Goal: Information Seeking & Learning: Learn about a topic

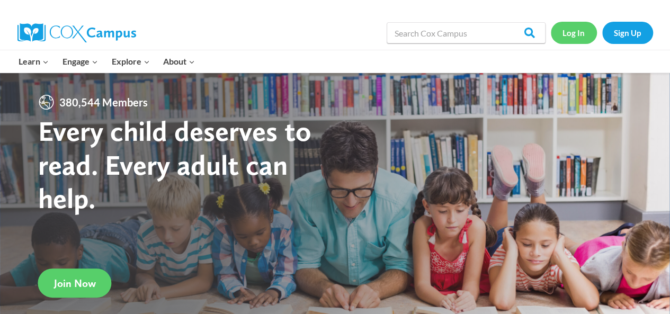
click at [570, 33] on link "Log In" at bounding box center [574, 33] width 46 height 22
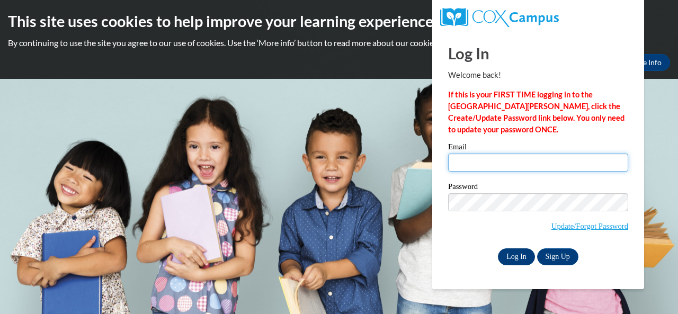
type input "[PERSON_NAME][EMAIL_ADDRESS][PERSON_NAME][DOMAIN_NAME]"
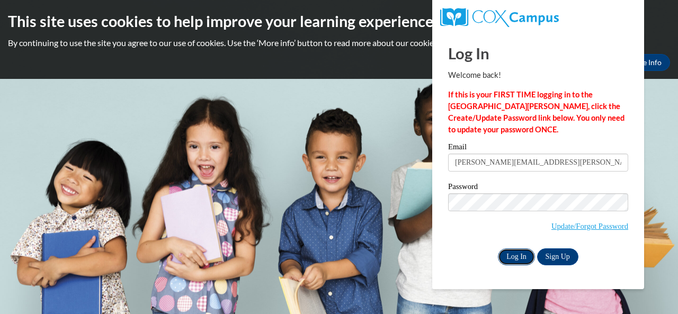
click at [518, 256] on input "Log In" at bounding box center [516, 256] width 37 height 17
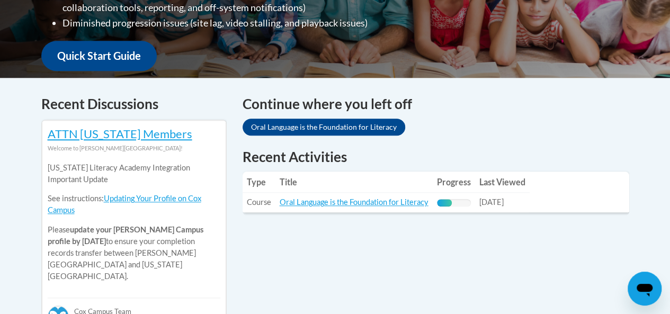
scroll to position [374, 0]
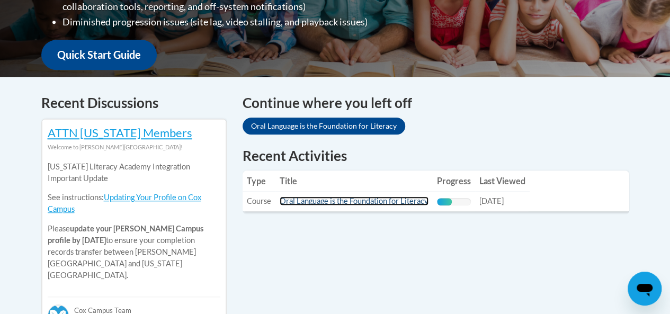
click at [372, 202] on link "Oral Language is the Foundation for Literacy" at bounding box center [354, 201] width 149 height 9
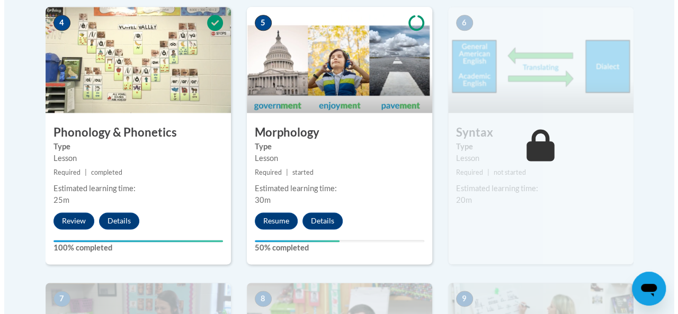
scroll to position [690, 0]
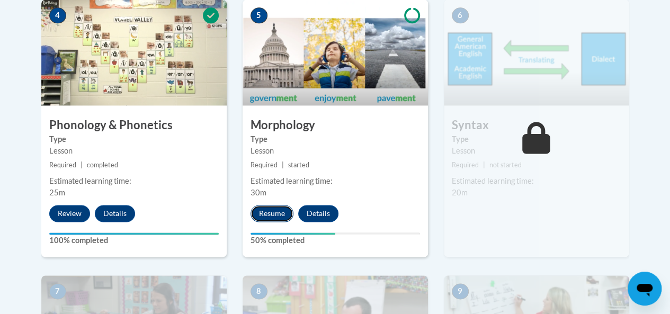
click at [274, 218] on button "Resume" at bounding box center [272, 213] width 43 height 17
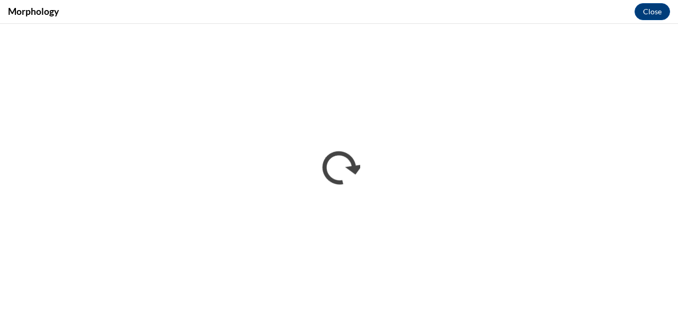
scroll to position [0, 0]
